Goal: Information Seeking & Learning: Learn about a topic

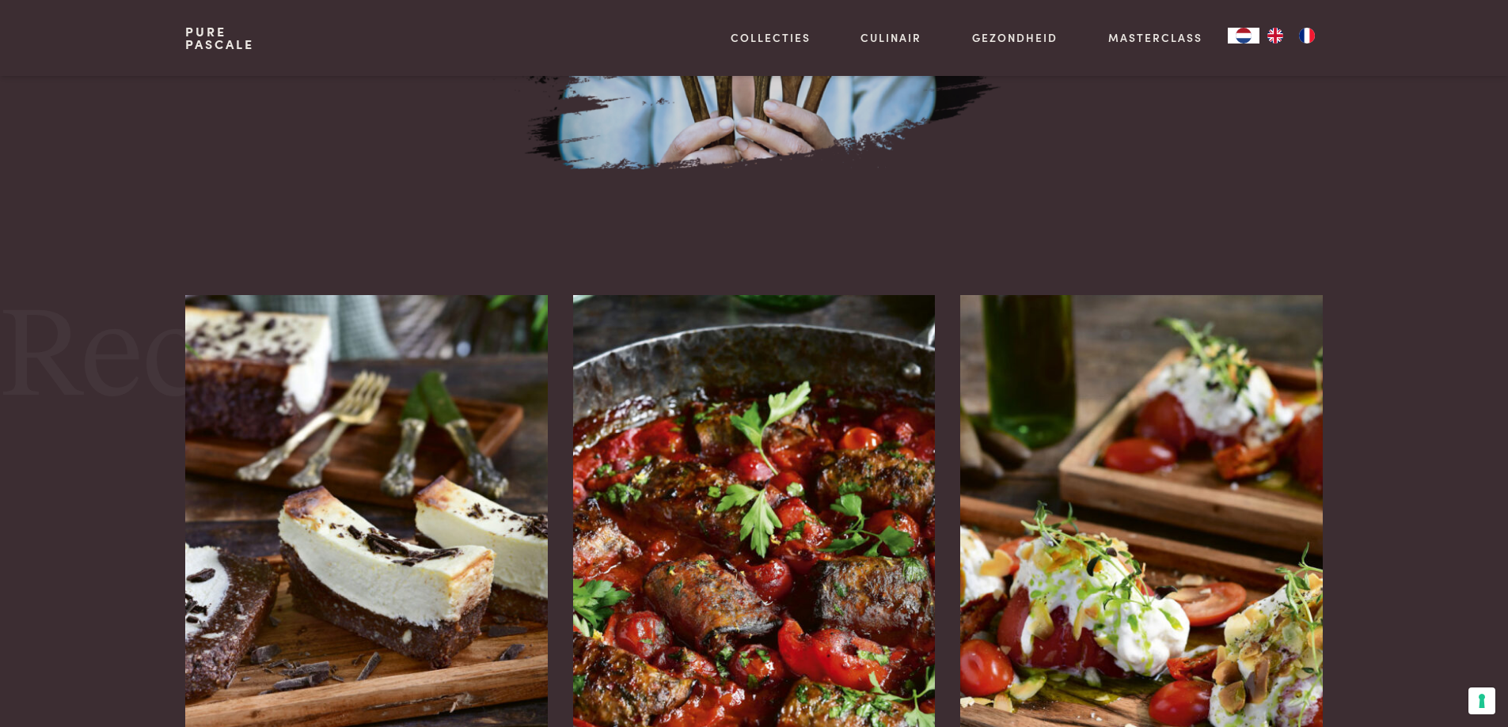
scroll to position [1900, 0]
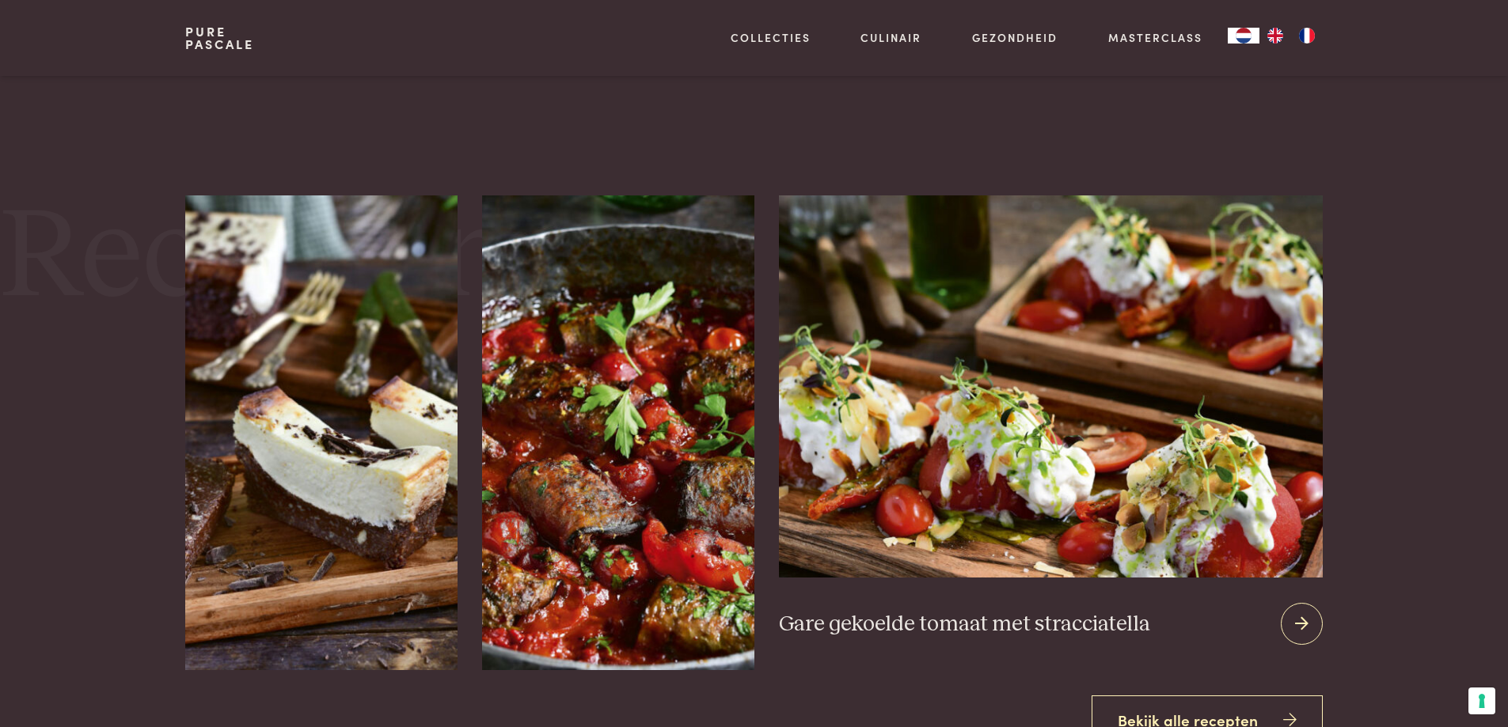
click at [1306, 623] on icon at bounding box center [1301, 624] width 13 height 23
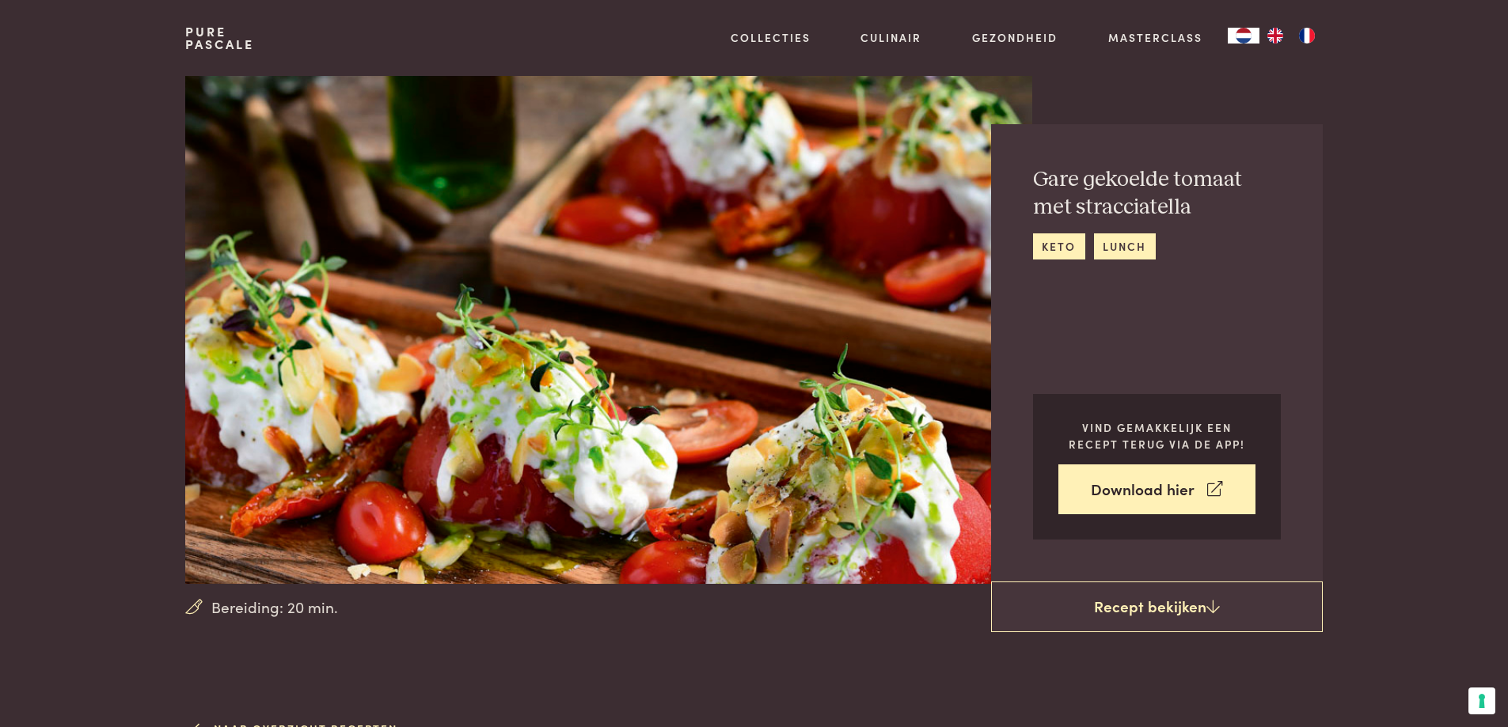
click at [1411, 427] on section "Bereiding: 20 min. Gare gekoelde tomaat met stracciatella keto lunch Vind gemak…" at bounding box center [754, 330] width 1508 height 508
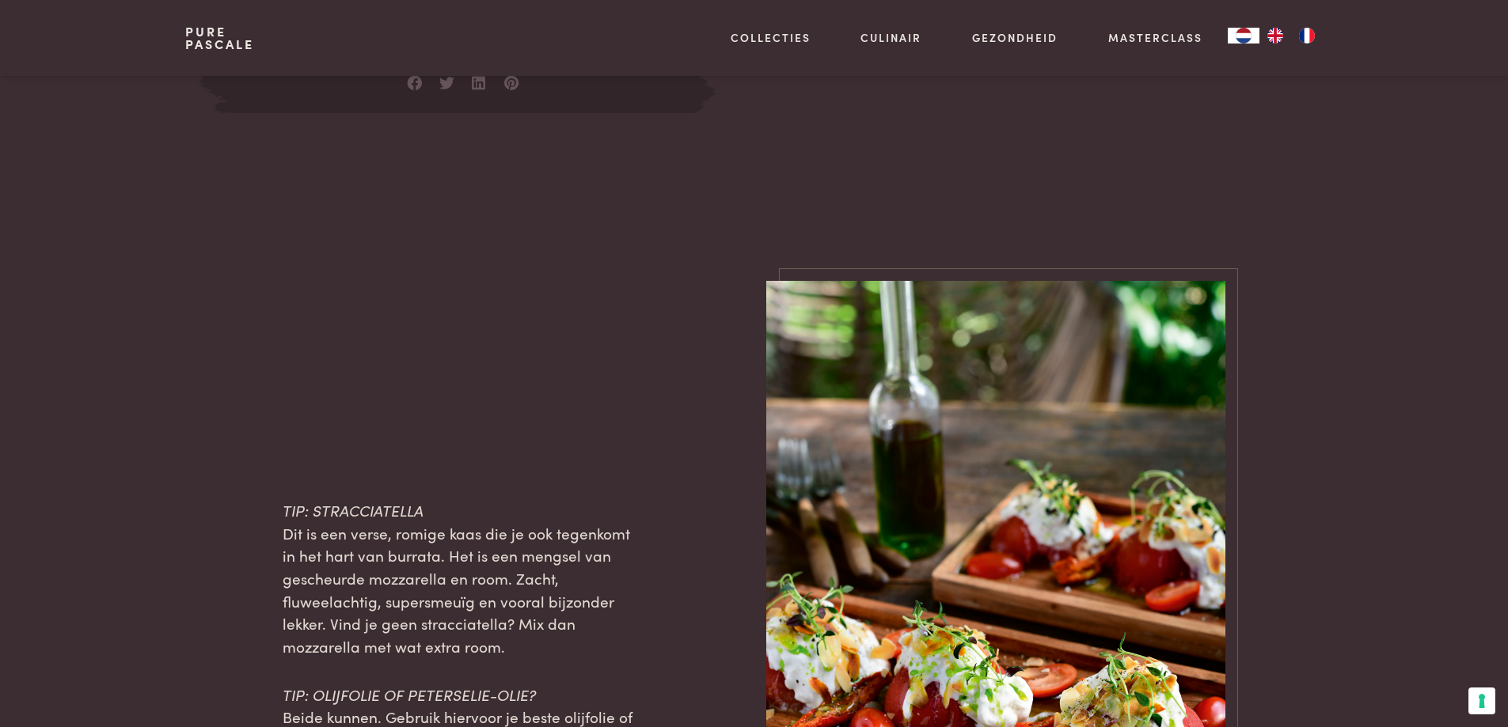
scroll to position [1278, 0]
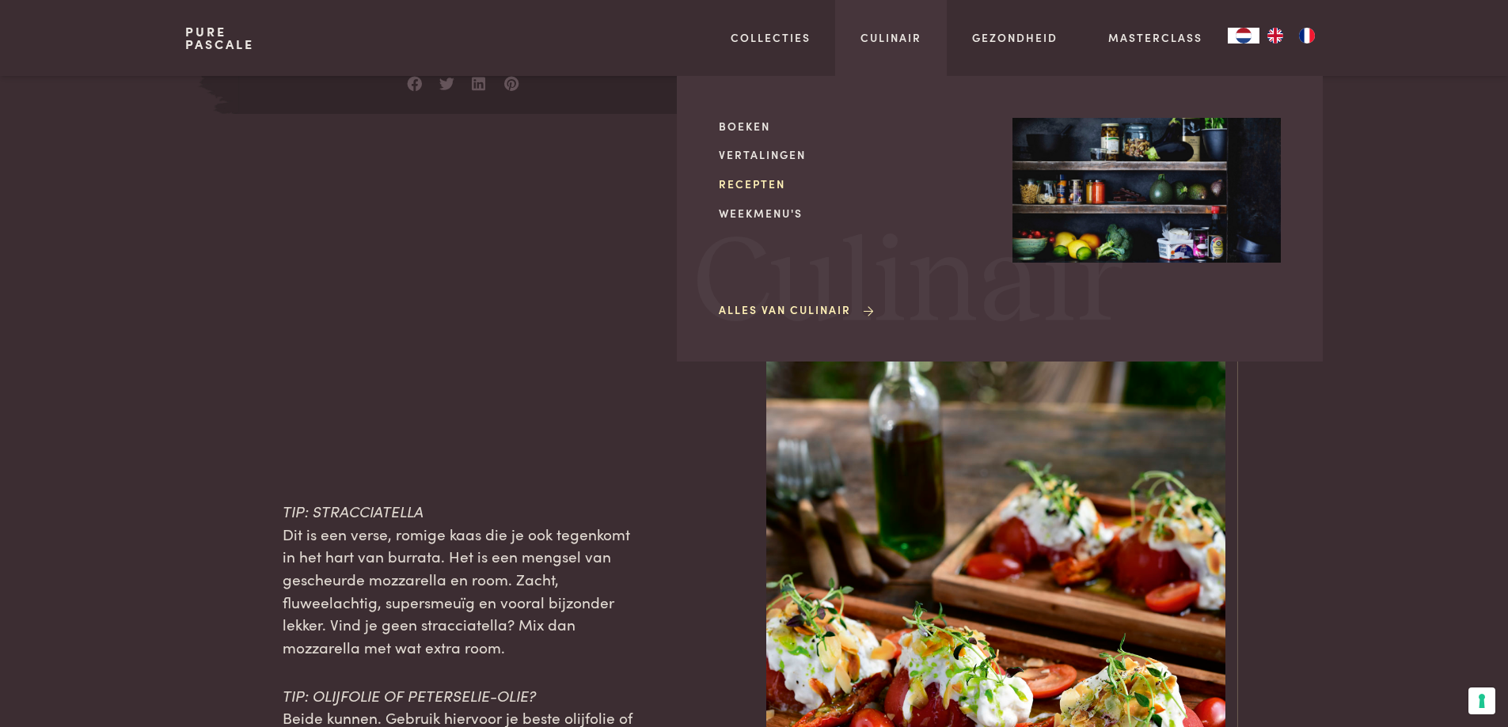
click at [758, 183] on link "Recepten" at bounding box center [853, 184] width 268 height 17
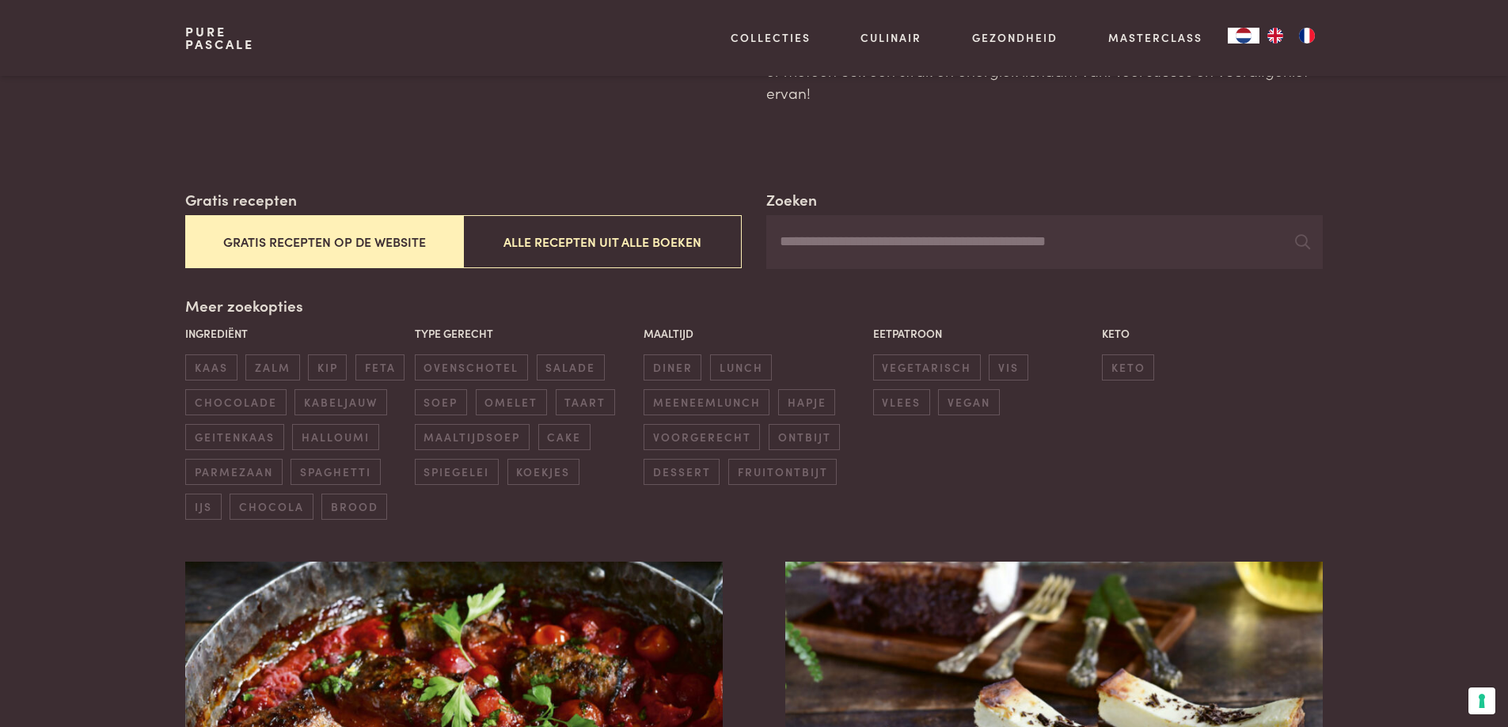
scroll to position [317, 0]
